Goal: Task Accomplishment & Management: Manage account settings

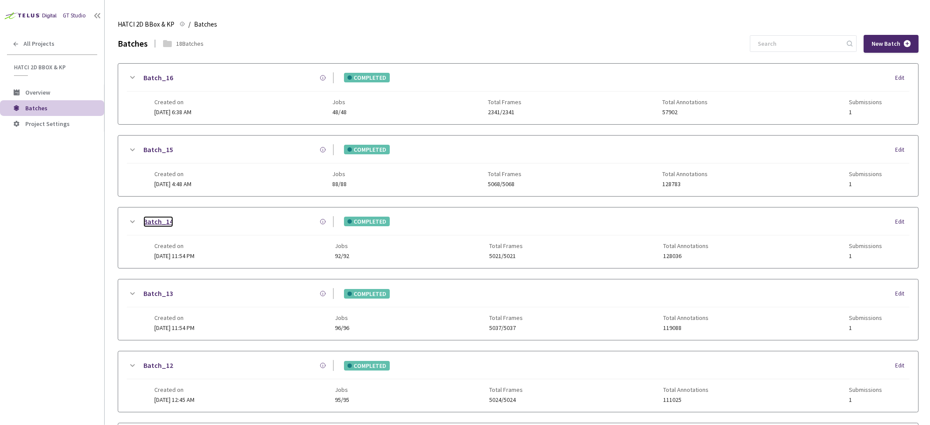
click at [159, 225] on link "Batch_14" at bounding box center [158, 221] width 30 height 11
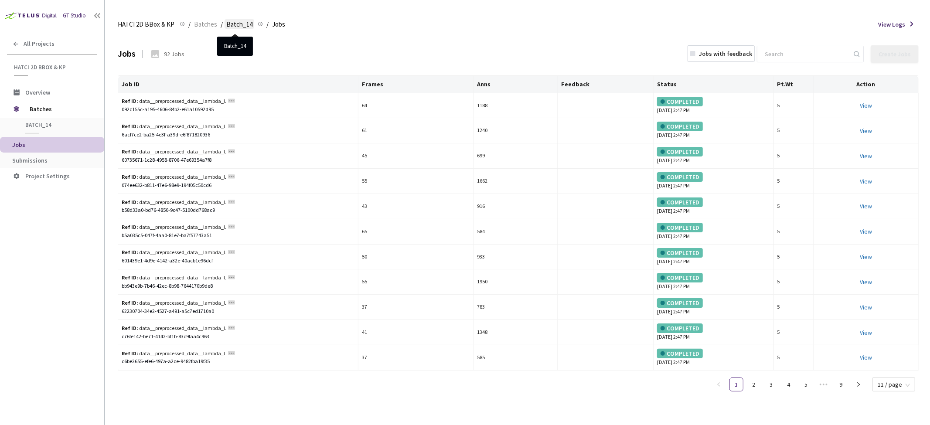
click at [226, 23] on span "Batch_14" at bounding box center [239, 24] width 26 height 10
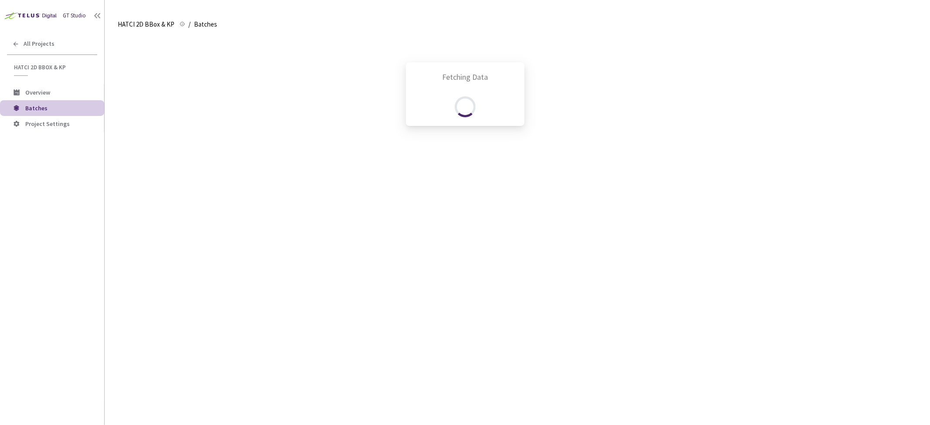
scroll to position [182, 0]
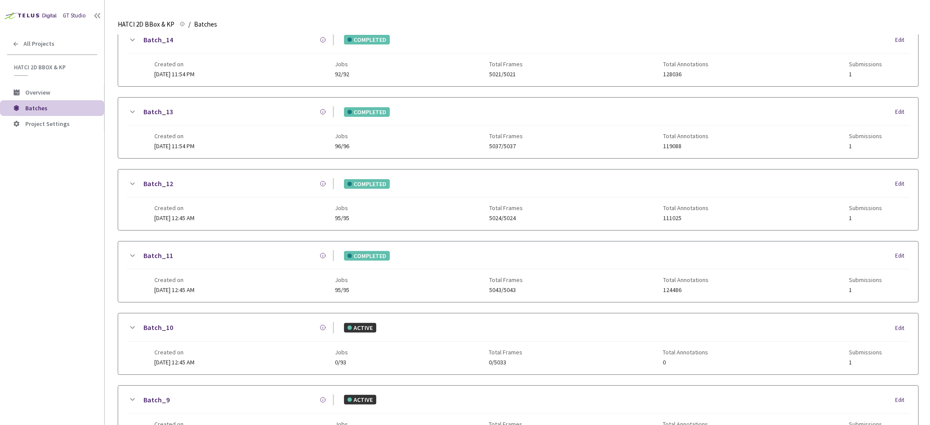
click at [132, 38] on icon at bounding box center [132, 40] width 10 height 10
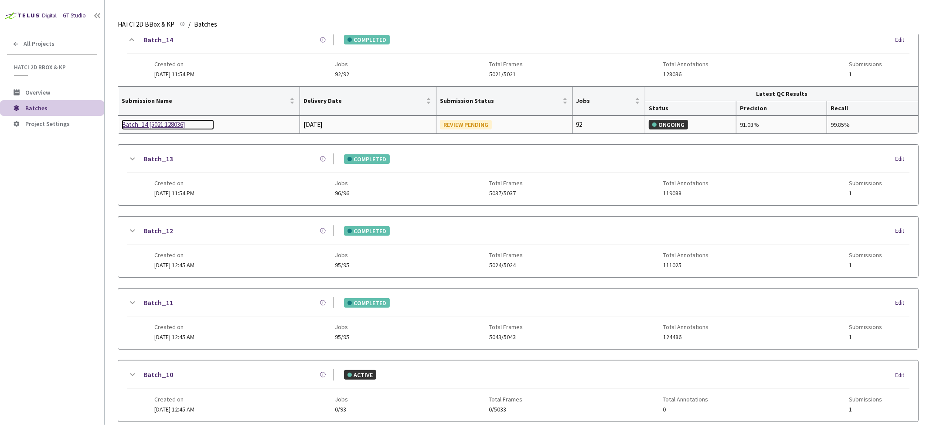
click at [168, 125] on div "Batch_14 [5021:128036]" at bounding box center [168, 124] width 92 height 10
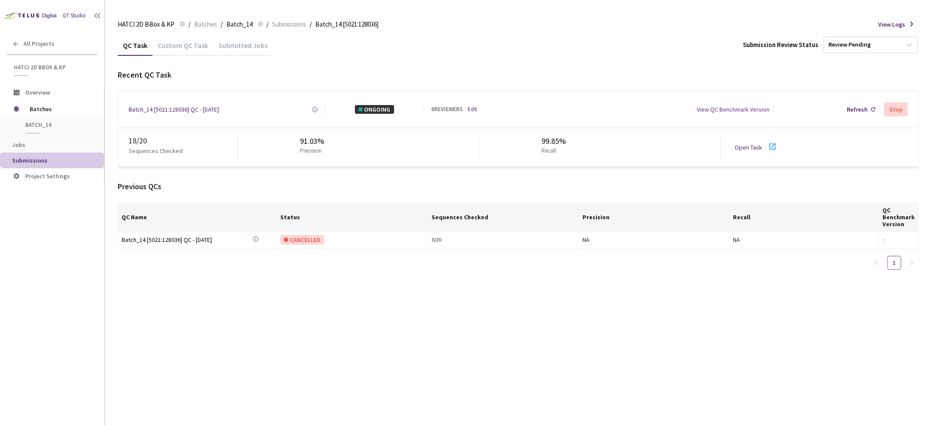
click at [473, 108] on link "Edit" at bounding box center [472, 110] width 9 height 8
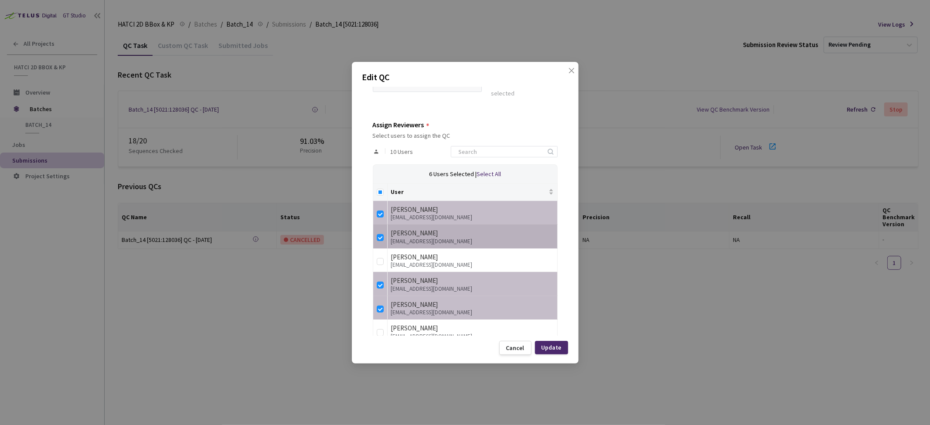
scroll to position [145, 0]
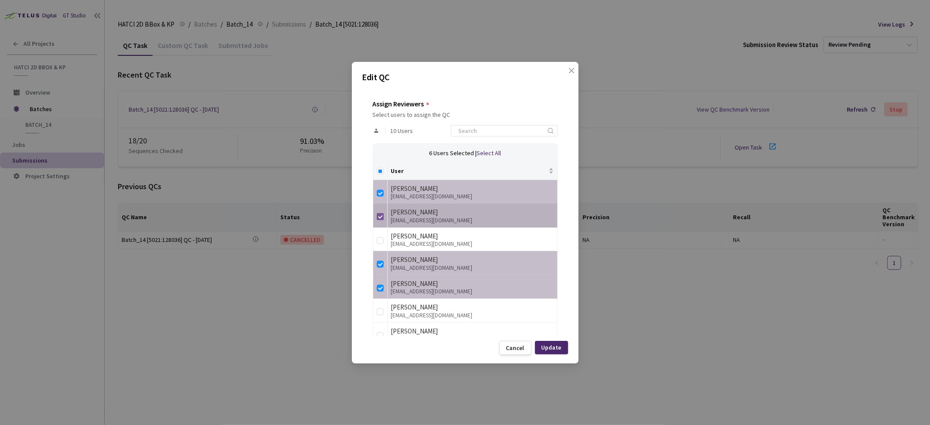
click at [378, 215] on input "checkbox" at bounding box center [380, 216] width 7 height 7
checkbox input "false"
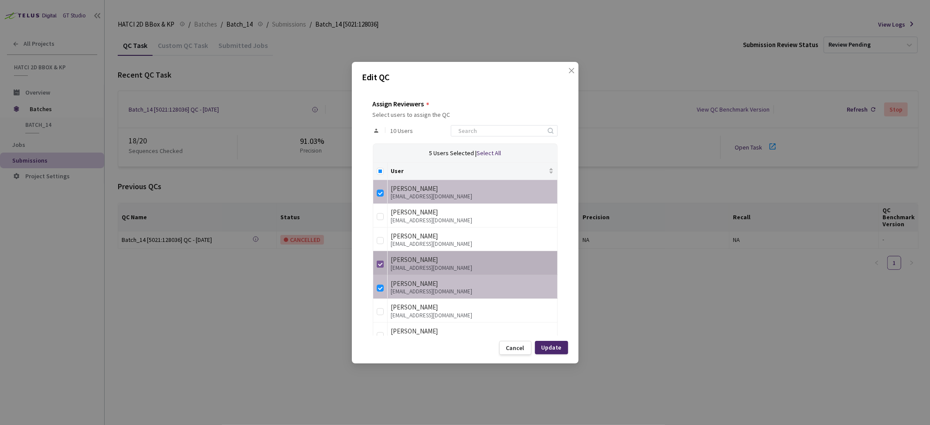
click at [379, 264] on input "checkbox" at bounding box center [380, 264] width 7 height 7
checkbox input "false"
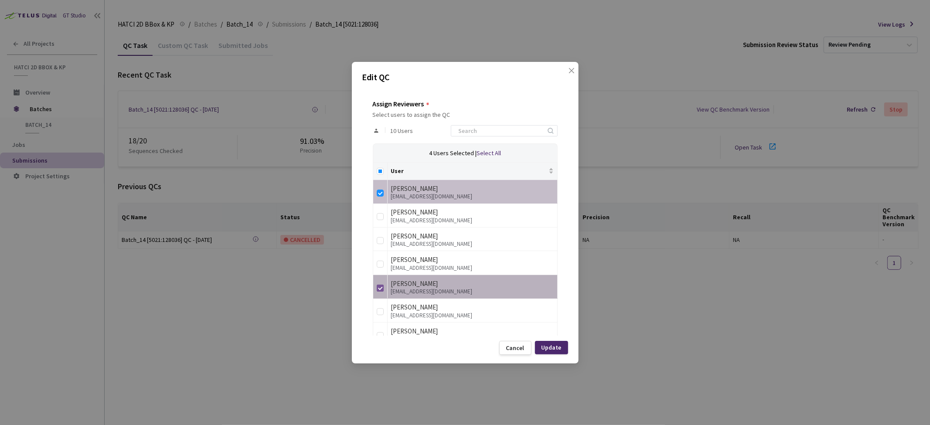
click at [378, 288] on input "checkbox" at bounding box center [380, 288] width 7 height 7
checkbox input "false"
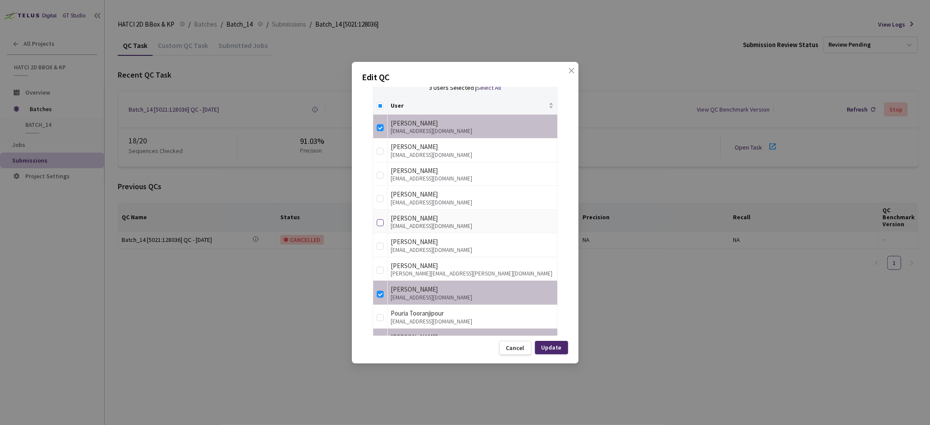
scroll to position [238, 0]
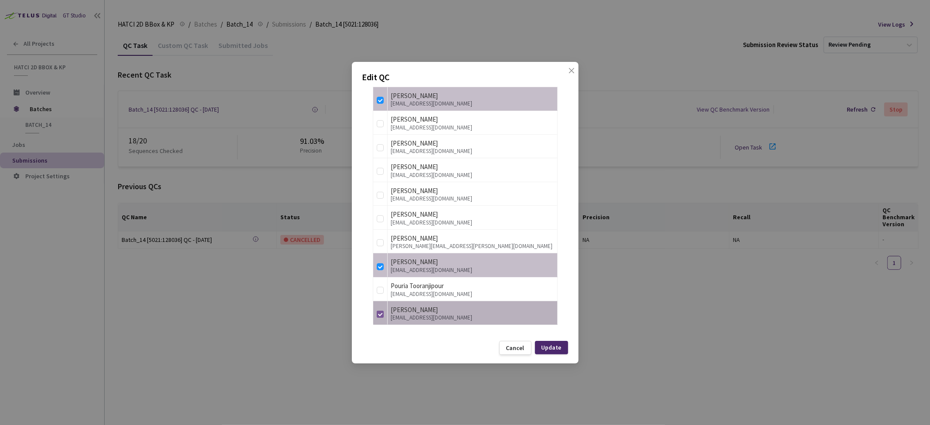
click at [381, 317] on input "checkbox" at bounding box center [380, 314] width 7 height 7
checkbox input "false"
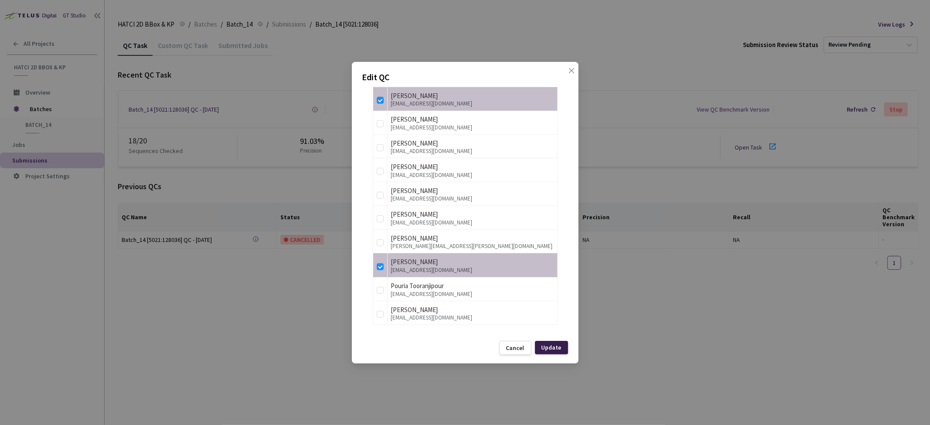
click at [550, 347] on div "Update" at bounding box center [552, 347] width 20 height 7
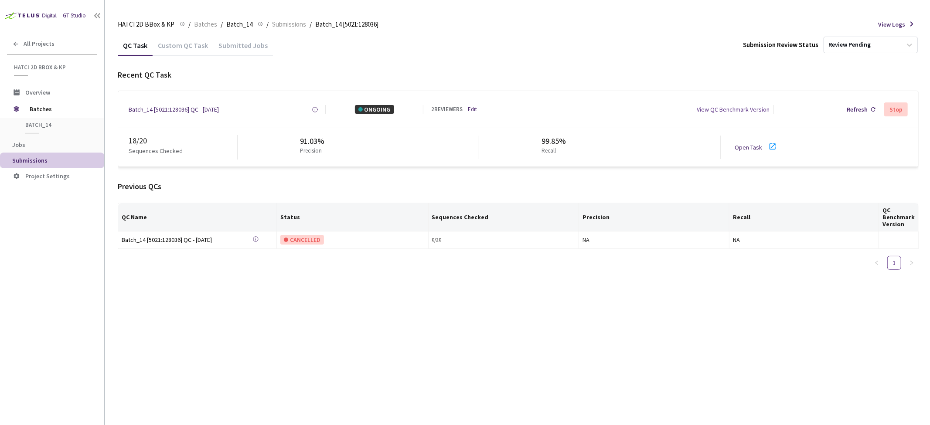
click at [747, 150] on div "Open Task" at bounding box center [751, 147] width 33 height 9
click at [866, 110] on div "Refresh" at bounding box center [857, 109] width 21 height 9
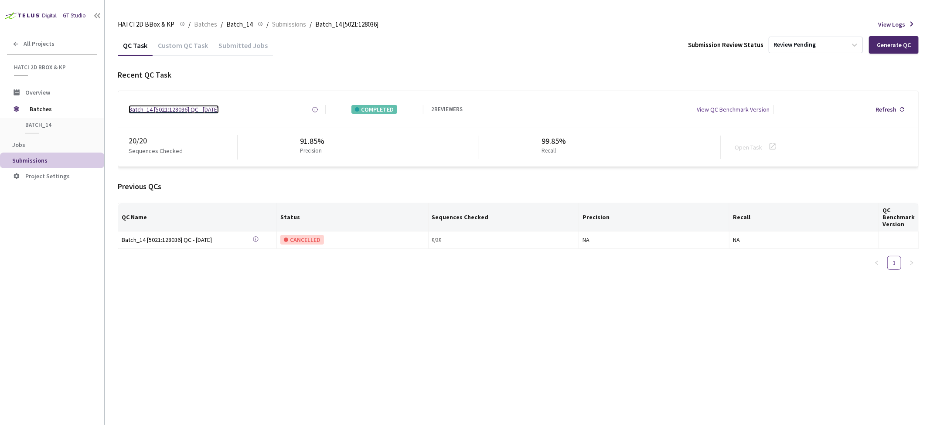
click at [196, 111] on div "Batch_14 [5021:128036] QC - [DATE]" at bounding box center [174, 109] width 90 height 9
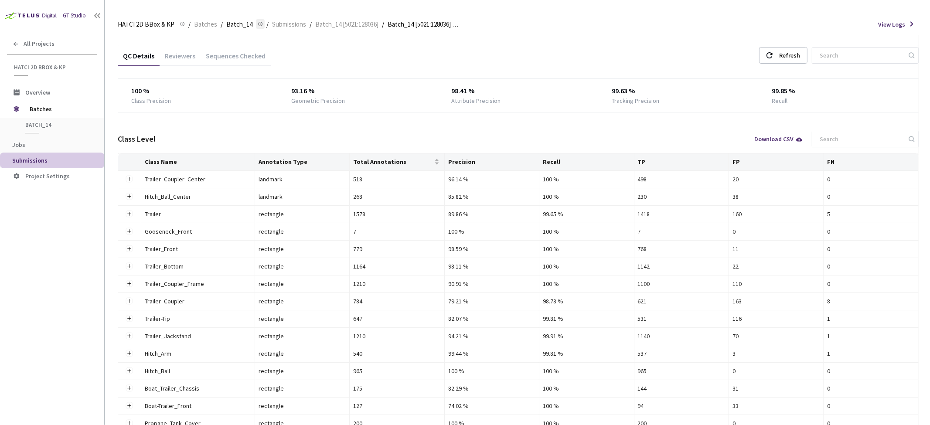
click at [258, 24] on icon at bounding box center [260, 24] width 5 height 10
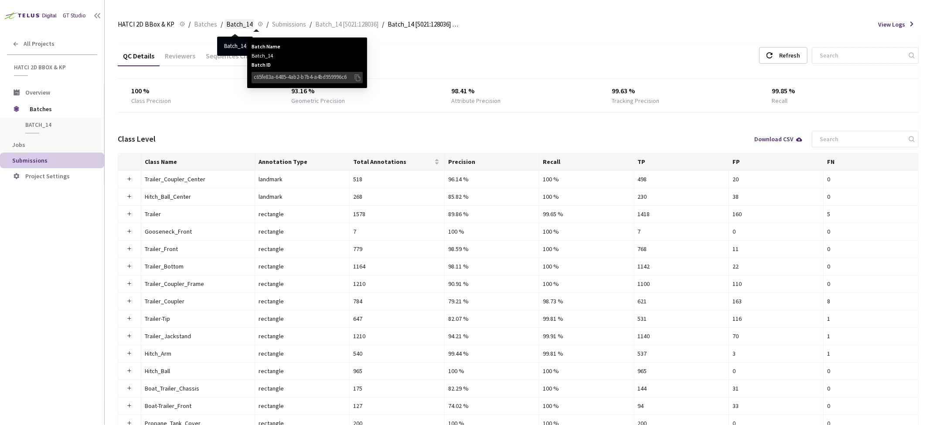
click at [243, 25] on span "Batch_14" at bounding box center [239, 24] width 26 height 10
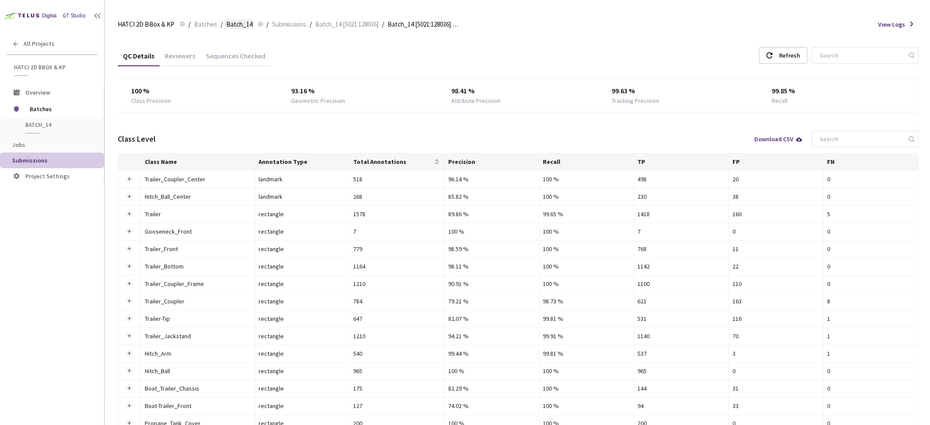
click at [240, 25] on span "Batch_14" at bounding box center [239, 24] width 26 height 10
click at [330, 24] on span "Batch_14 [5021:128036]" at bounding box center [346, 24] width 63 height 10
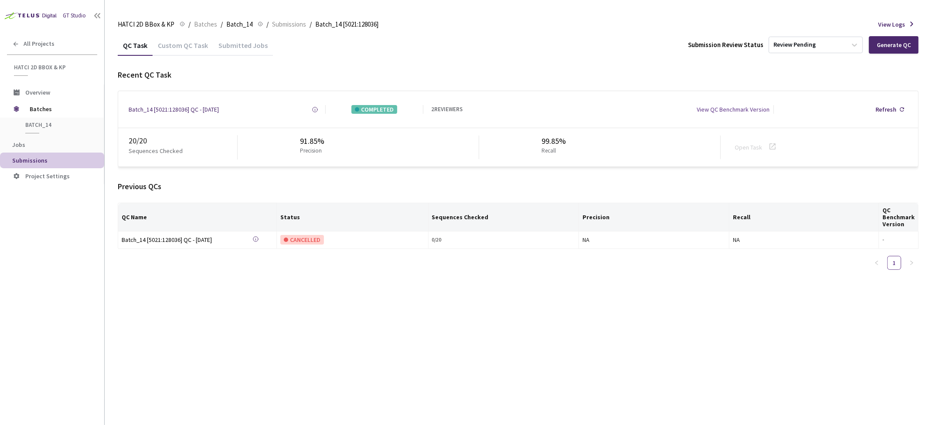
click at [475, 107] on div "2 REVIEWERS" at bounding box center [467, 110] width 72 height 8
click at [364, 376] on div "QC Task Custom QC Task Submitted Jobs Submission Review Status Review Pending G…" at bounding box center [518, 230] width 801 height 390
